Goal: Check status: Check status

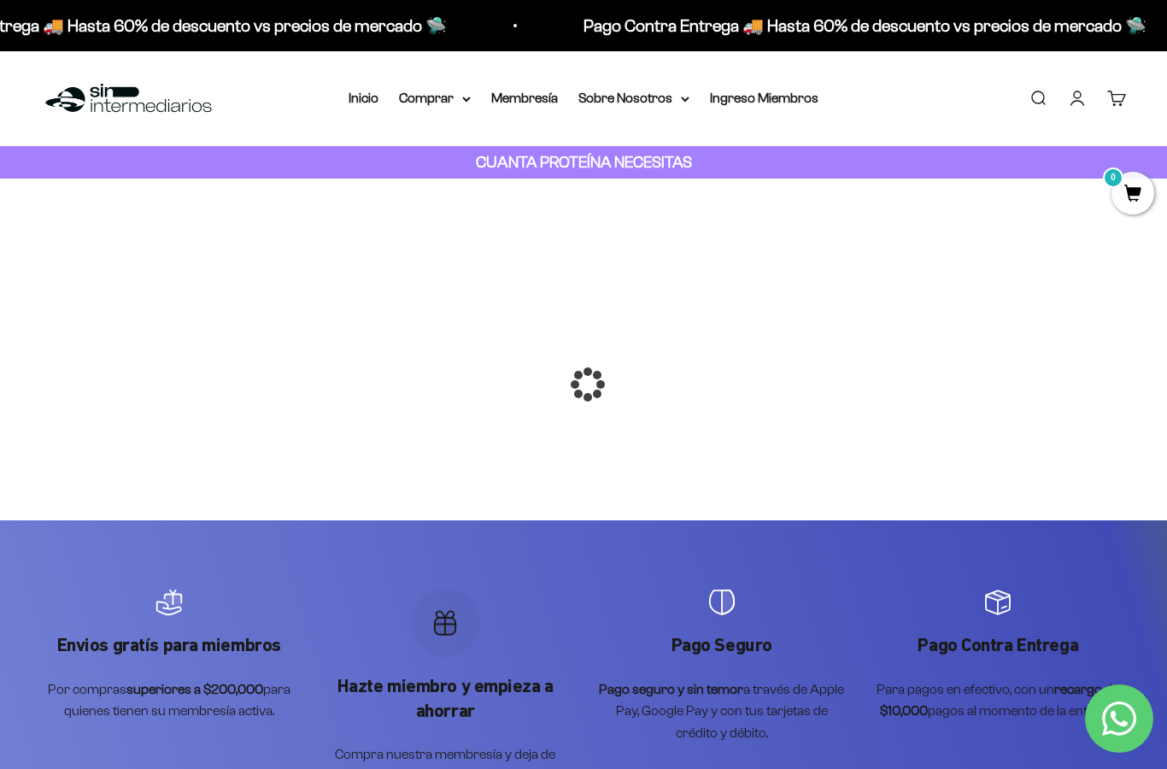
click at [584, 384] on div at bounding box center [584, 384] width 0 height 0
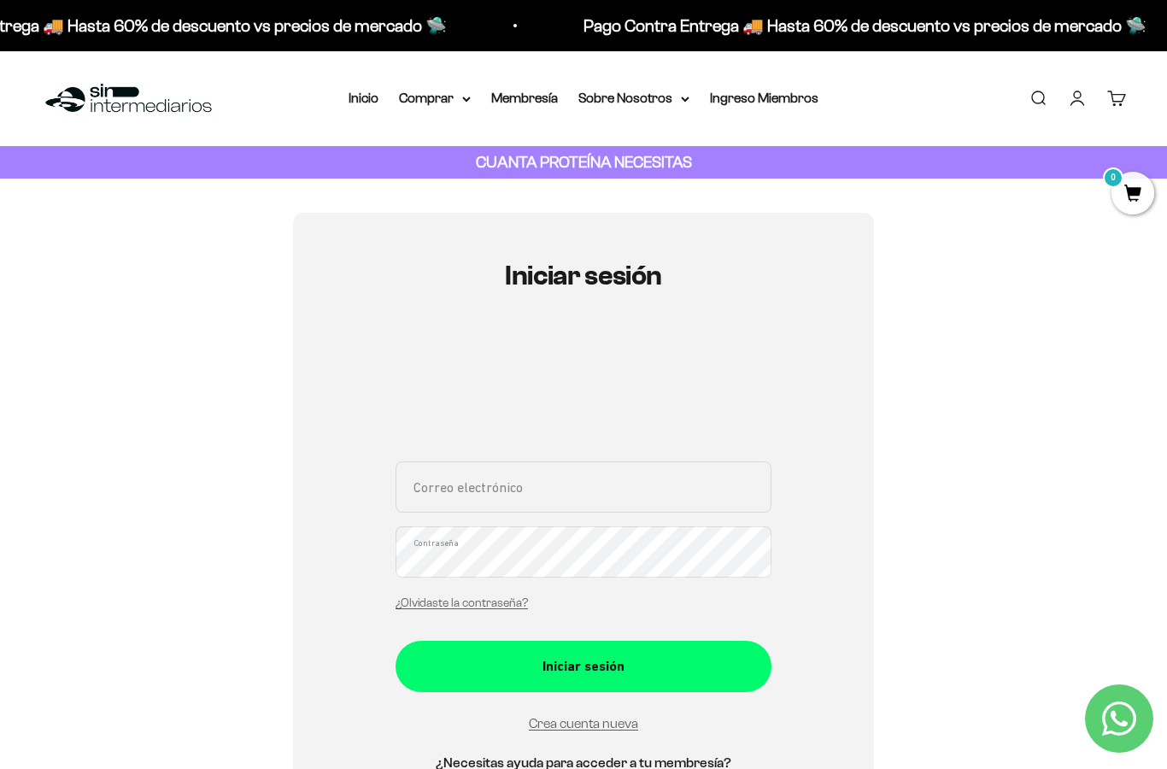
click at [1076, 108] on link "Iniciar sesión" at bounding box center [1077, 98] width 19 height 19
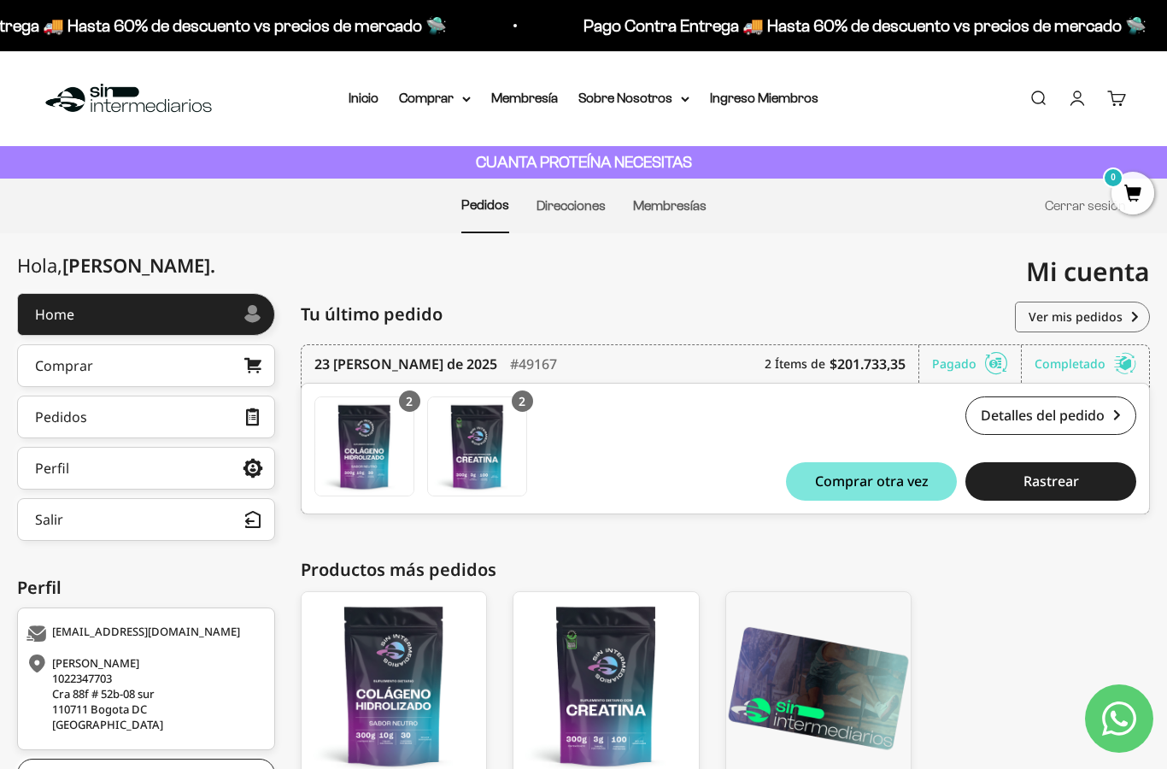
click at [1086, 107] on link "Cuenta" at bounding box center [1077, 98] width 19 height 19
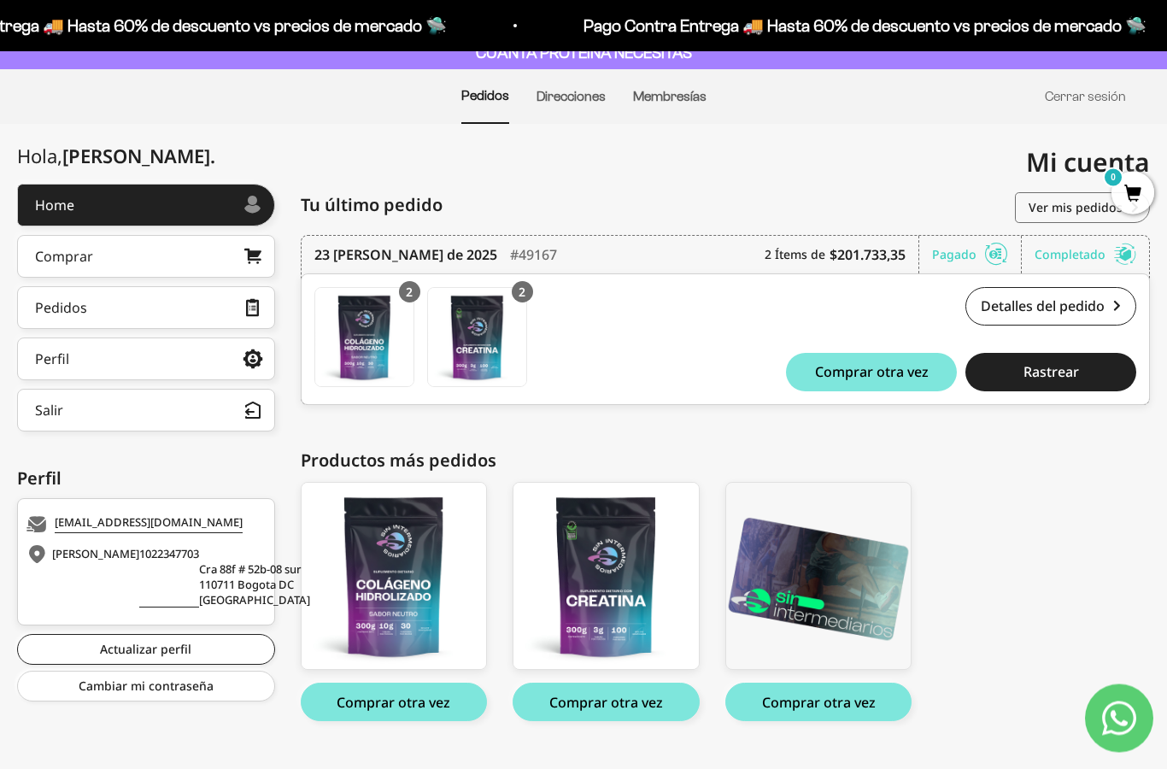
scroll to position [142, 0]
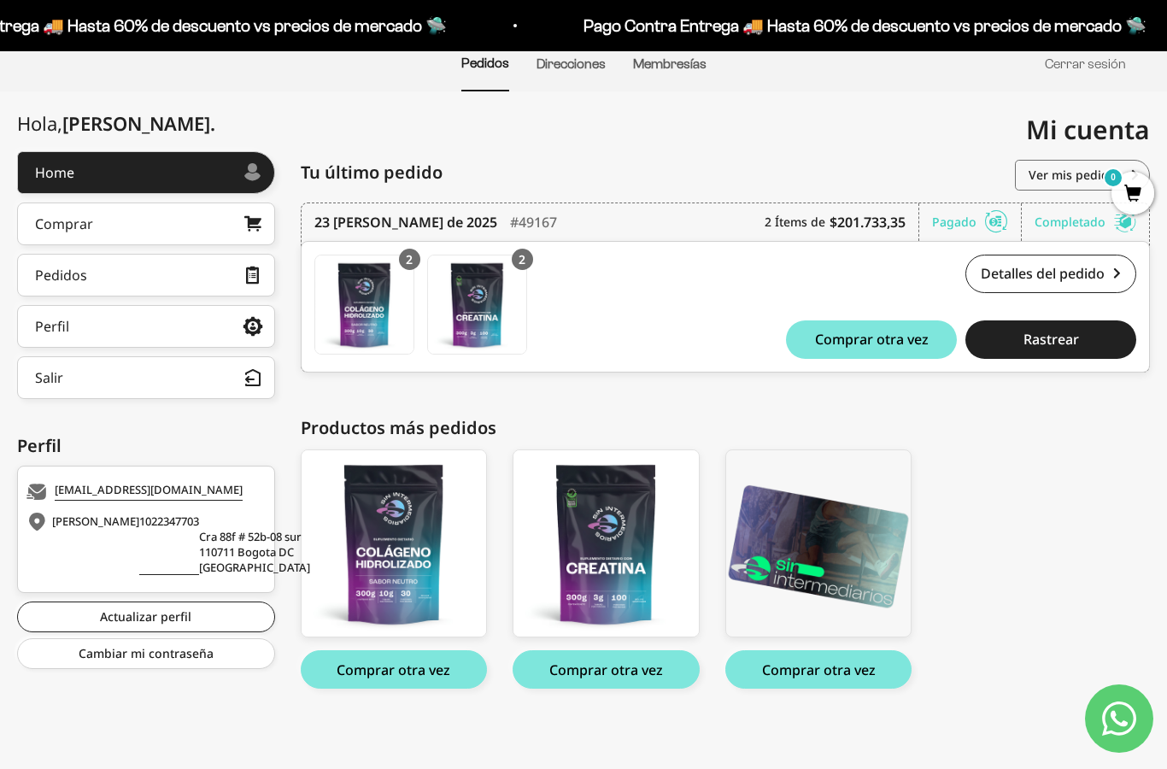
click at [221, 279] on link "Pedidos" at bounding box center [146, 275] width 258 height 43
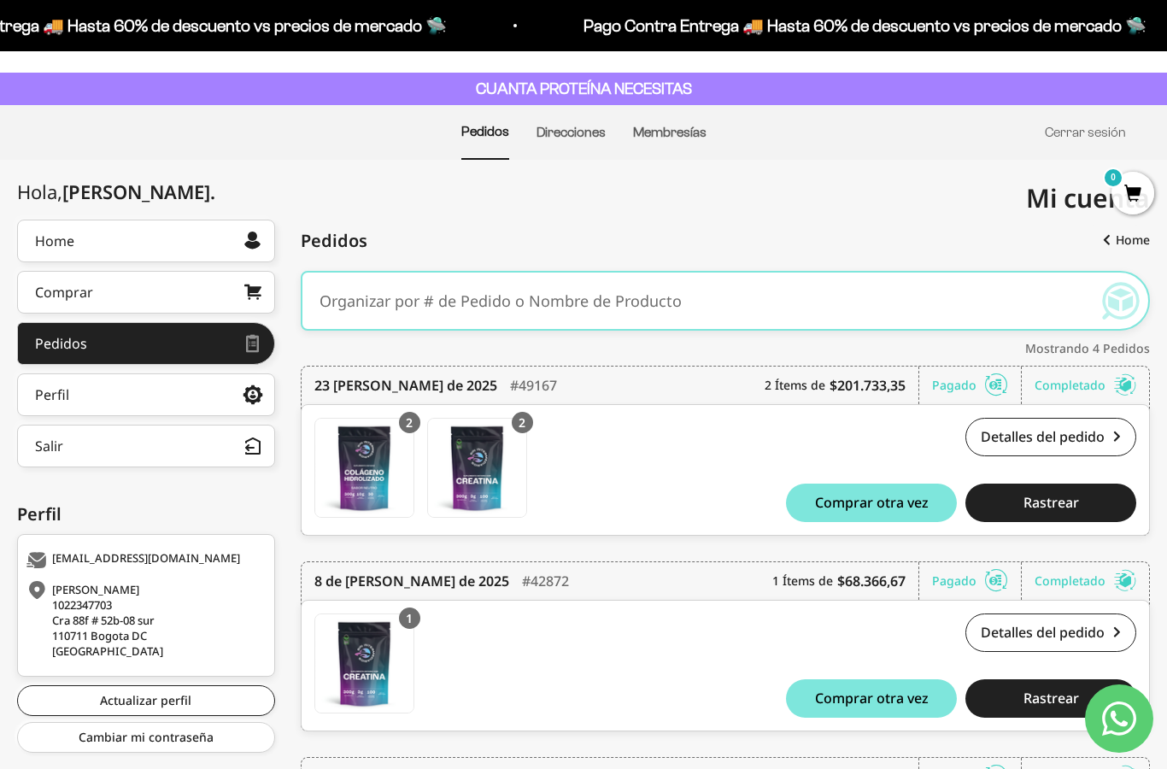
scroll to position [84, 0]
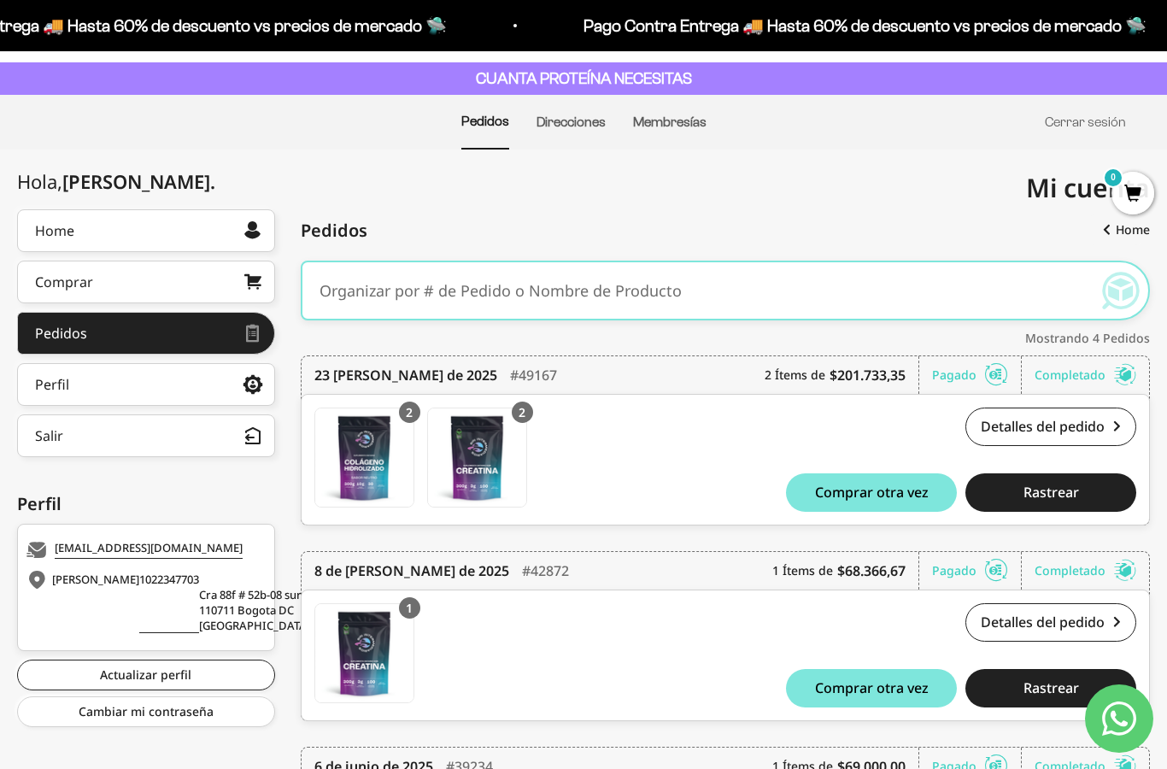
click at [1090, 442] on link "Detalles del pedido" at bounding box center [1051, 427] width 171 height 38
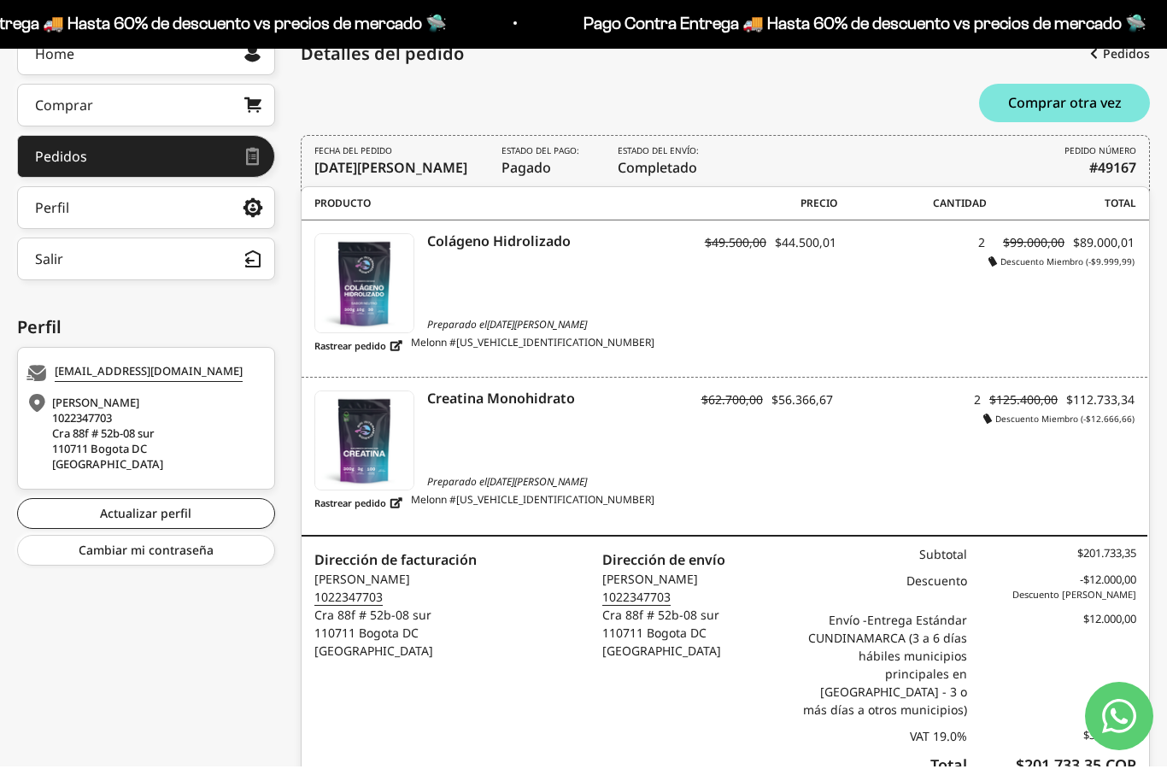
scroll to position [326, 0]
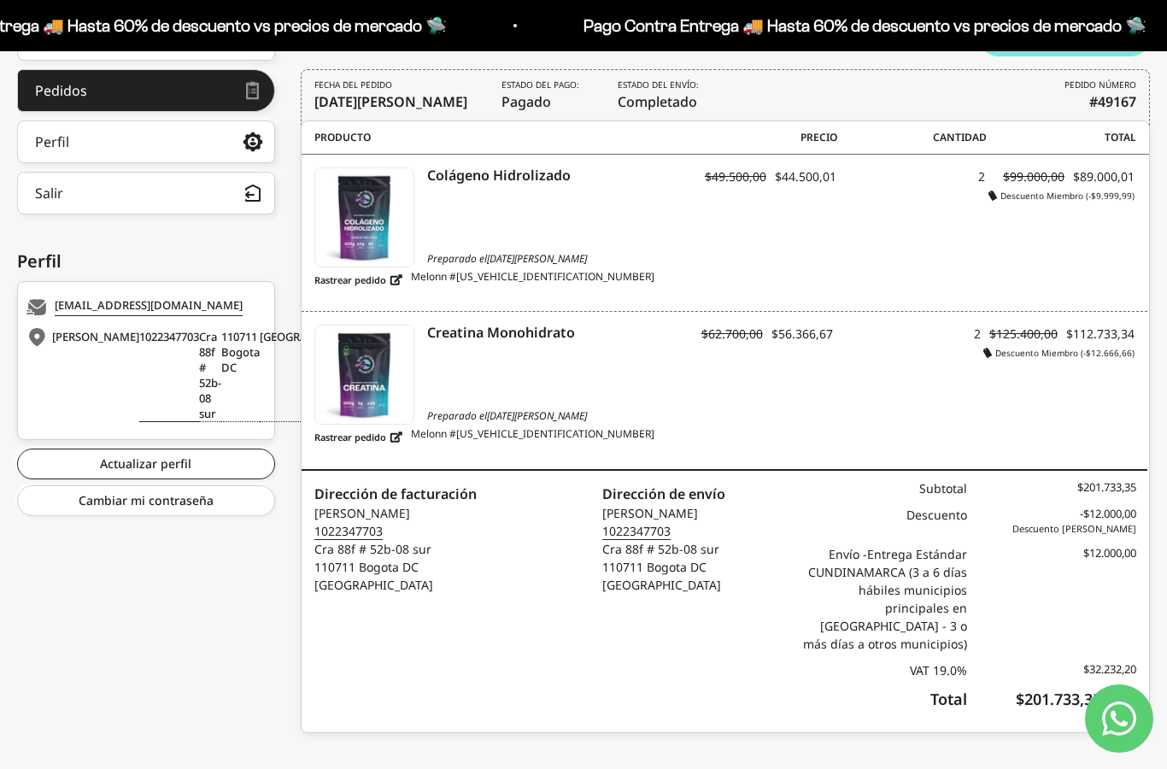
click at [954, 626] on div "Envío - Entrega Estándar CUNDINAMARCA (3 a 6 días hábiles municipios principale…" at bounding box center [882, 599] width 170 height 108
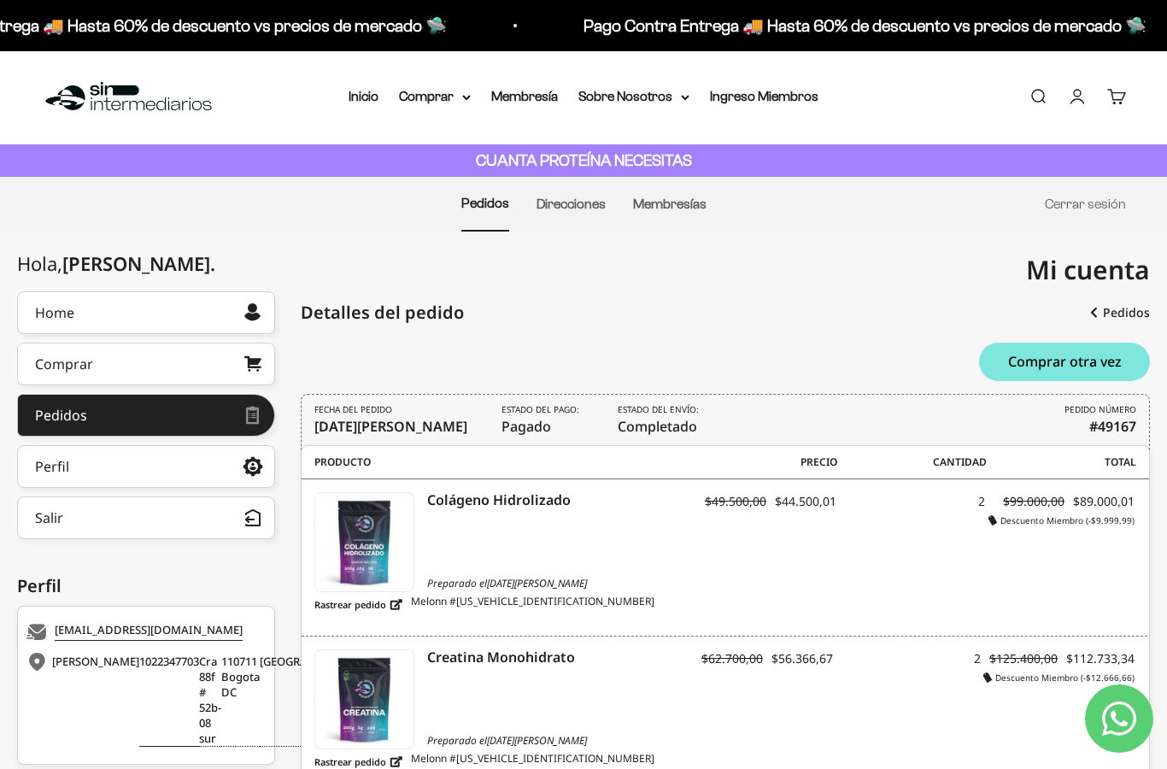
scroll to position [0, 0]
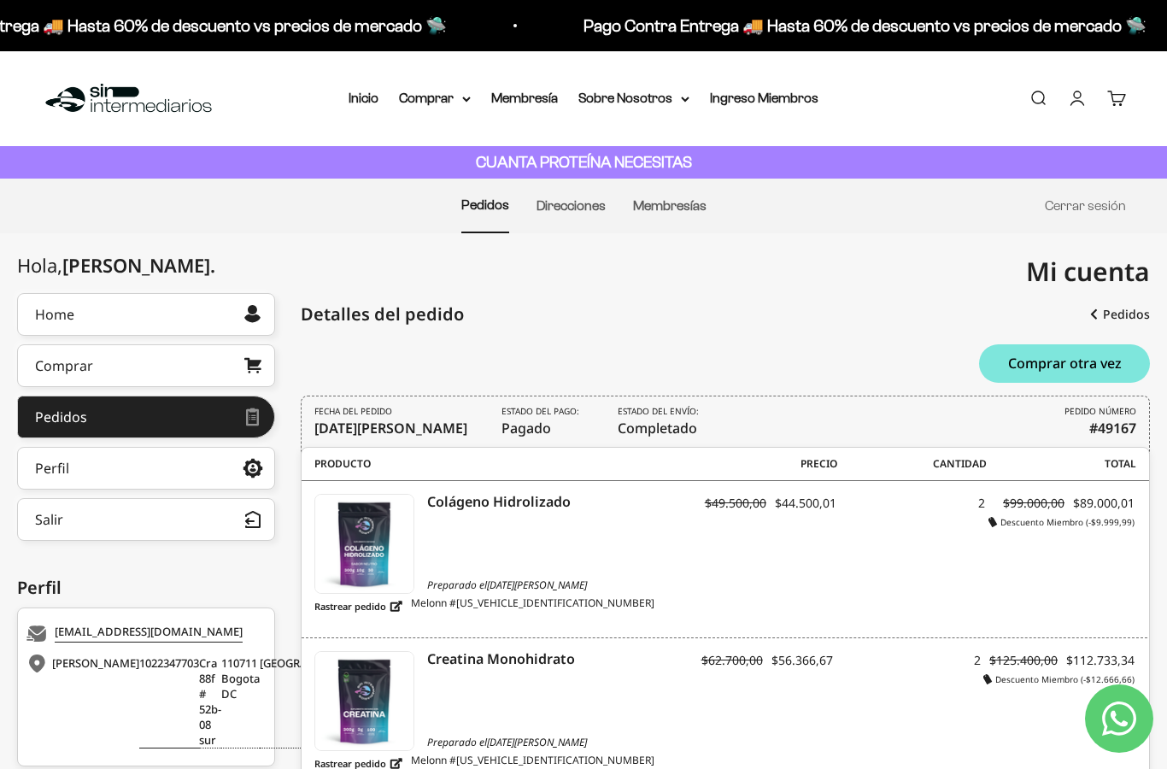
click at [1092, 210] on link "Cerrar sesión" at bounding box center [1085, 205] width 81 height 15
